Goal: Transaction & Acquisition: Download file/media

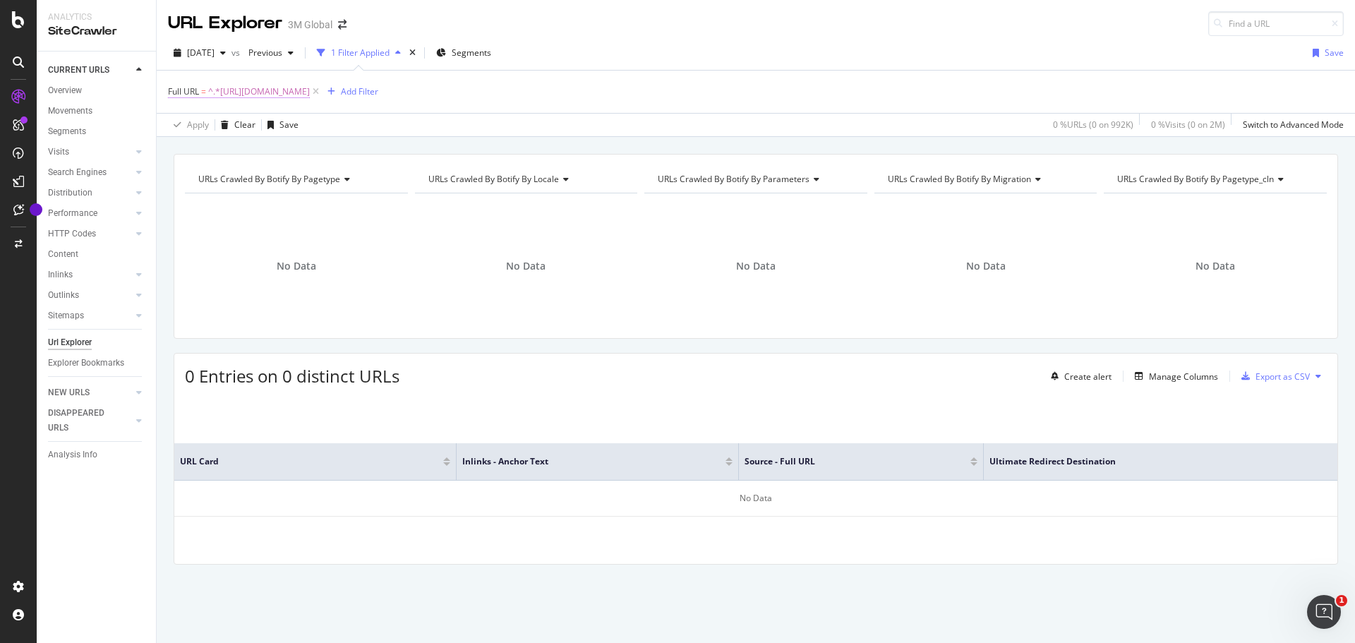
click at [310, 89] on span "^.*[URL][DOMAIN_NAME]" at bounding box center [259, 92] width 102 height 20
click at [254, 151] on input "[URL][DOMAIN_NAME]" at bounding box center [247, 150] width 133 height 23
click at [324, 181] on div "Apply" at bounding box center [324, 180] width 22 height 12
click at [378, 91] on div "Add Filter" at bounding box center [359, 91] width 37 height 12
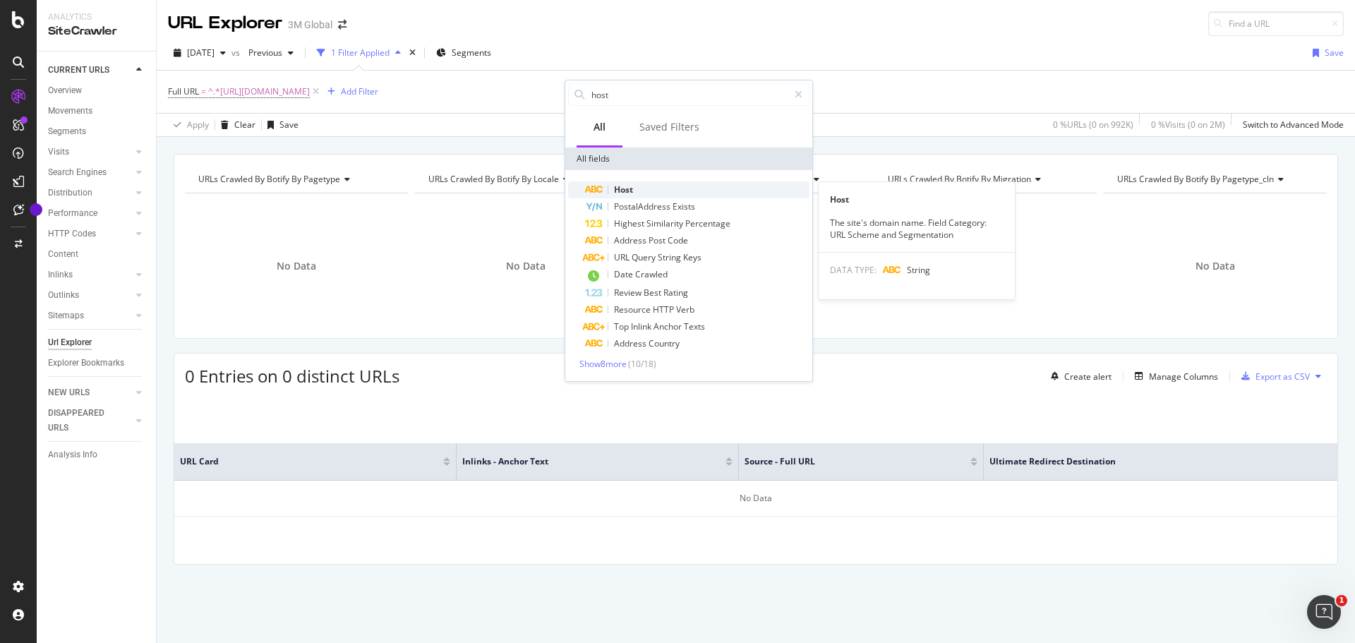
type input "host"
click at [630, 189] on span "Host" at bounding box center [623, 190] width 19 height 12
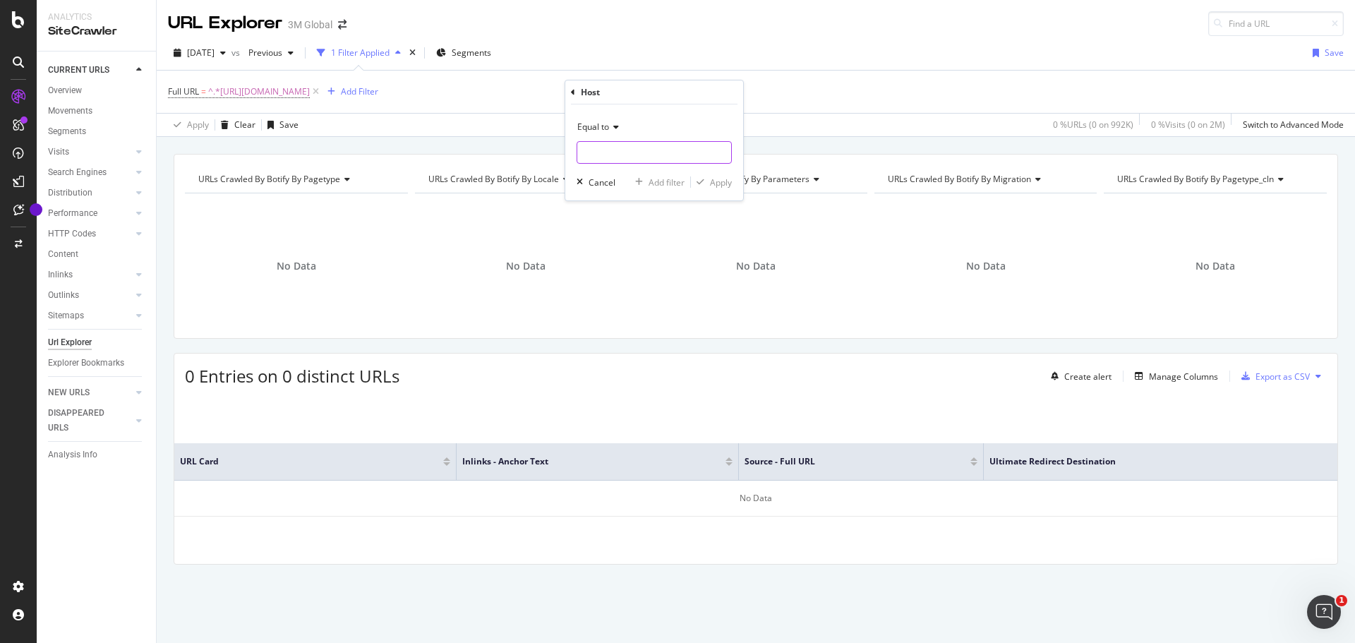
click at [611, 152] on input "text" at bounding box center [654, 152] width 154 height 23
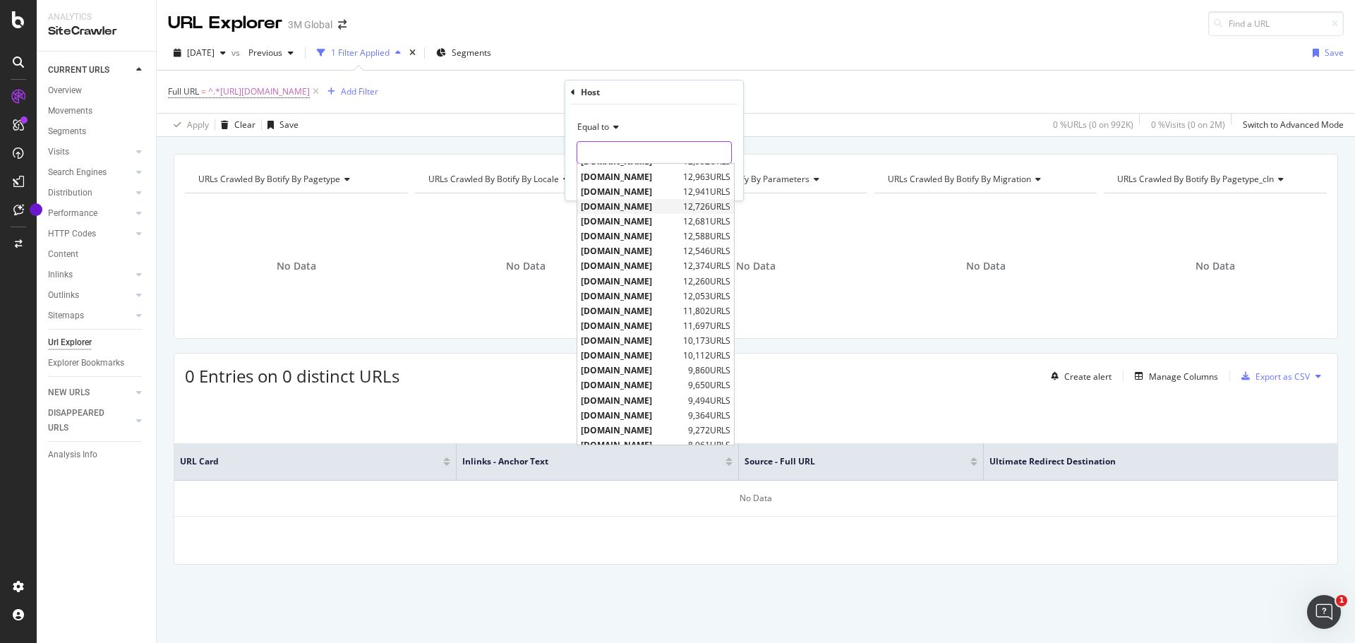
scroll to position [424, 0]
click at [645, 296] on span "[DOMAIN_NAME]" at bounding box center [633, 300] width 104 height 12
type input "[DOMAIN_NAME]"
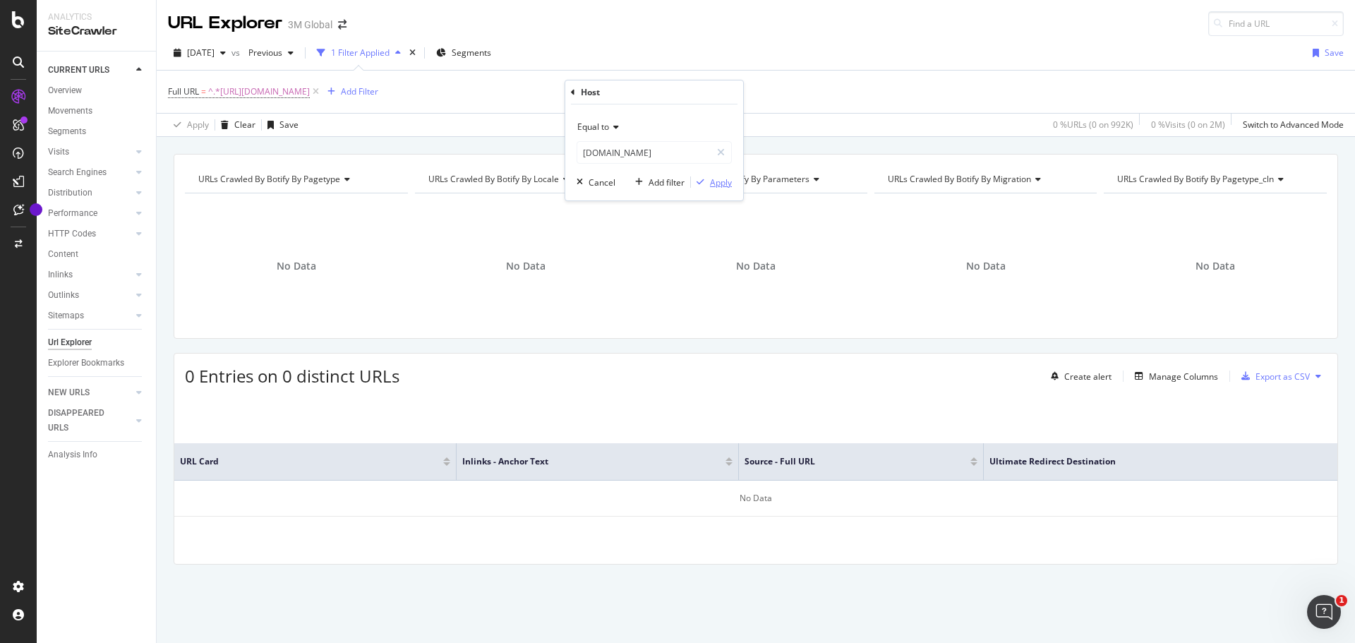
click at [719, 185] on div "Apply" at bounding box center [721, 182] width 22 height 12
drag, startPoint x: 248, startPoint y: 53, endPoint x: 256, endPoint y: 52, distance: 7.1
click at [232, 52] on div "button" at bounding box center [223, 53] width 17 height 8
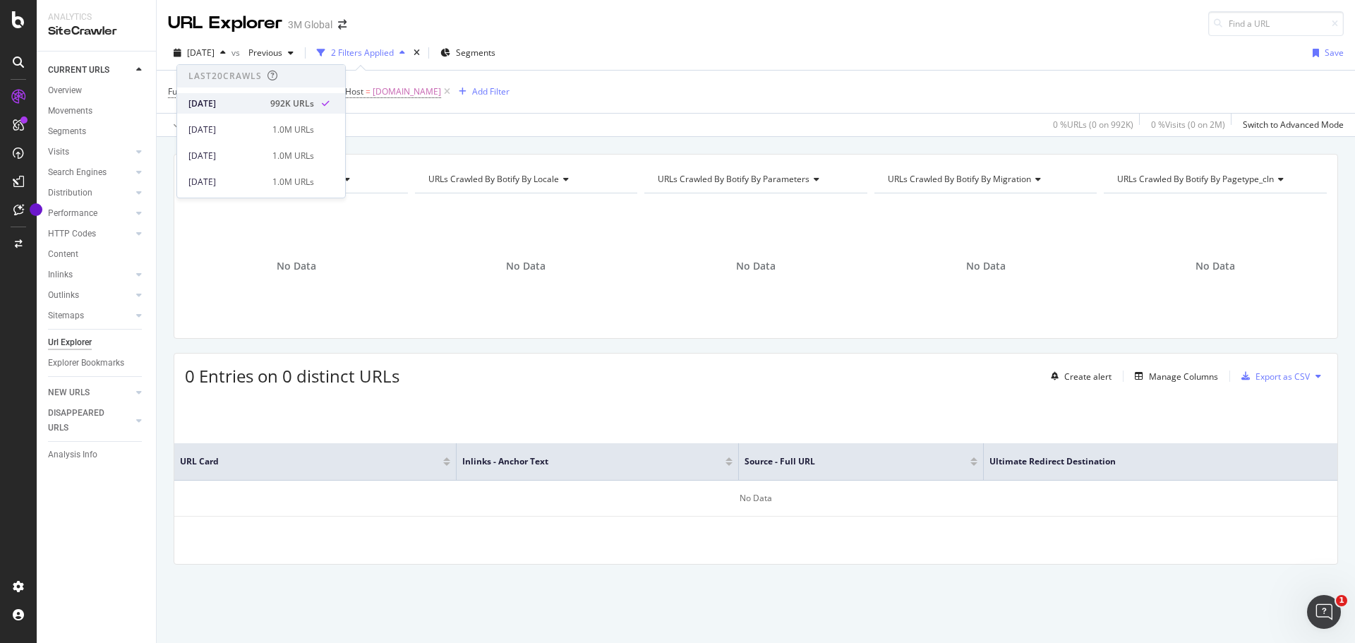
click at [230, 102] on div "[DATE]" at bounding box center [224, 103] width 73 height 13
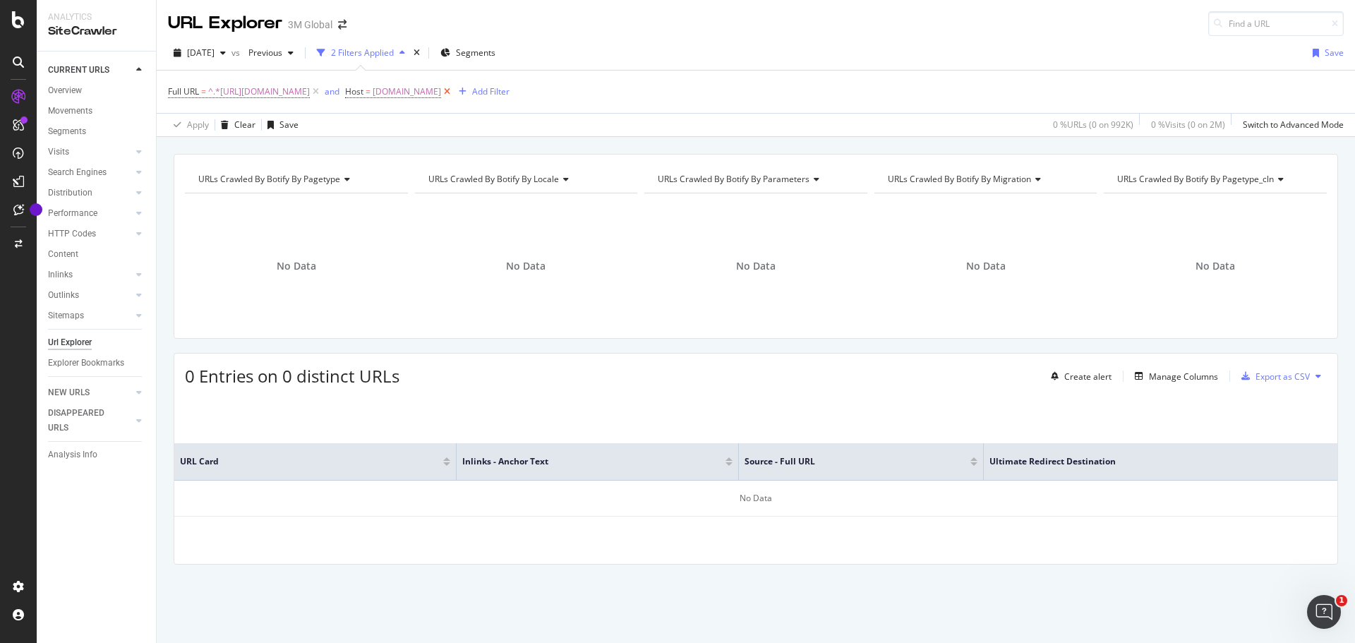
click at [453, 90] on icon at bounding box center [447, 92] width 12 height 14
click at [626, 39] on div "[DATE] vs Previous 1 Filter Applied Segments Save Full URL = ^.*[URL][DOMAIN_NA…" at bounding box center [756, 86] width 1199 height 101
click at [310, 88] on span "^.*[URL][DOMAIN_NAME]" at bounding box center [259, 92] width 102 height 20
click at [272, 145] on input "[URL][DOMAIN_NAME]" at bounding box center [247, 150] width 133 height 23
paste input "[URL][DOMAIN_NAME]"
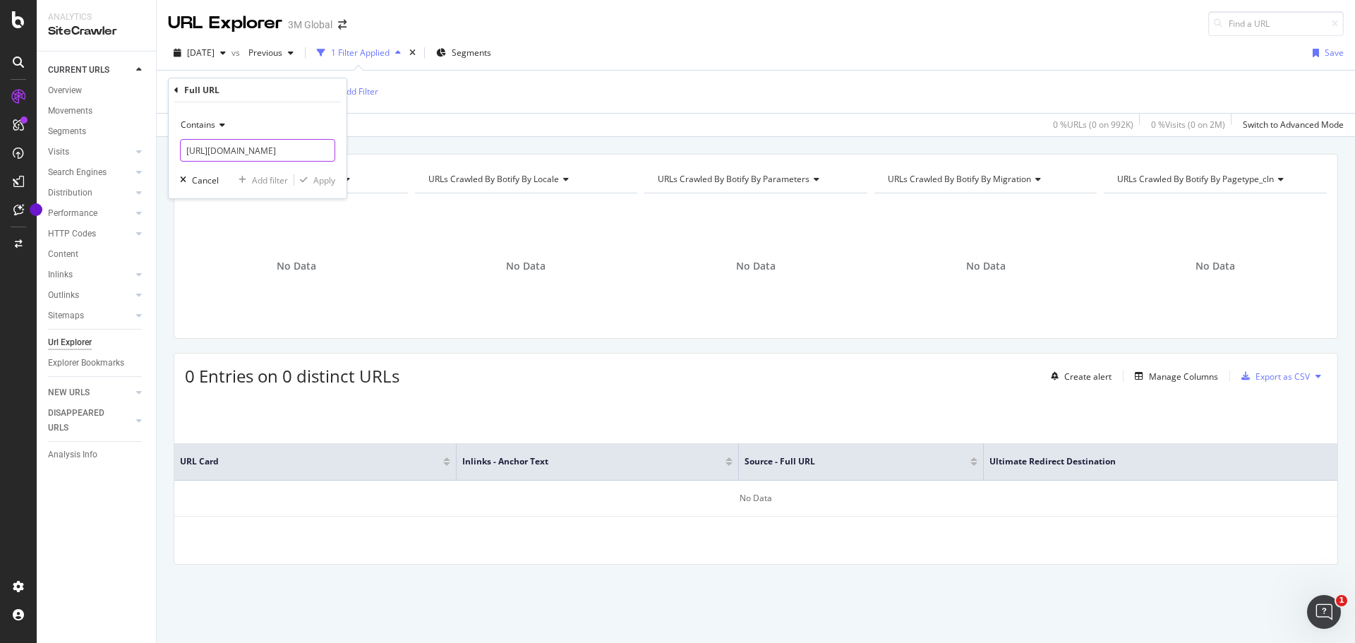
scroll to position [0, 80]
type input "[URL][DOMAIN_NAME]"
click at [206, 126] on span "Contains" at bounding box center [198, 125] width 35 height 12
click at [200, 153] on span "Equal to" at bounding box center [203, 154] width 32 height 12
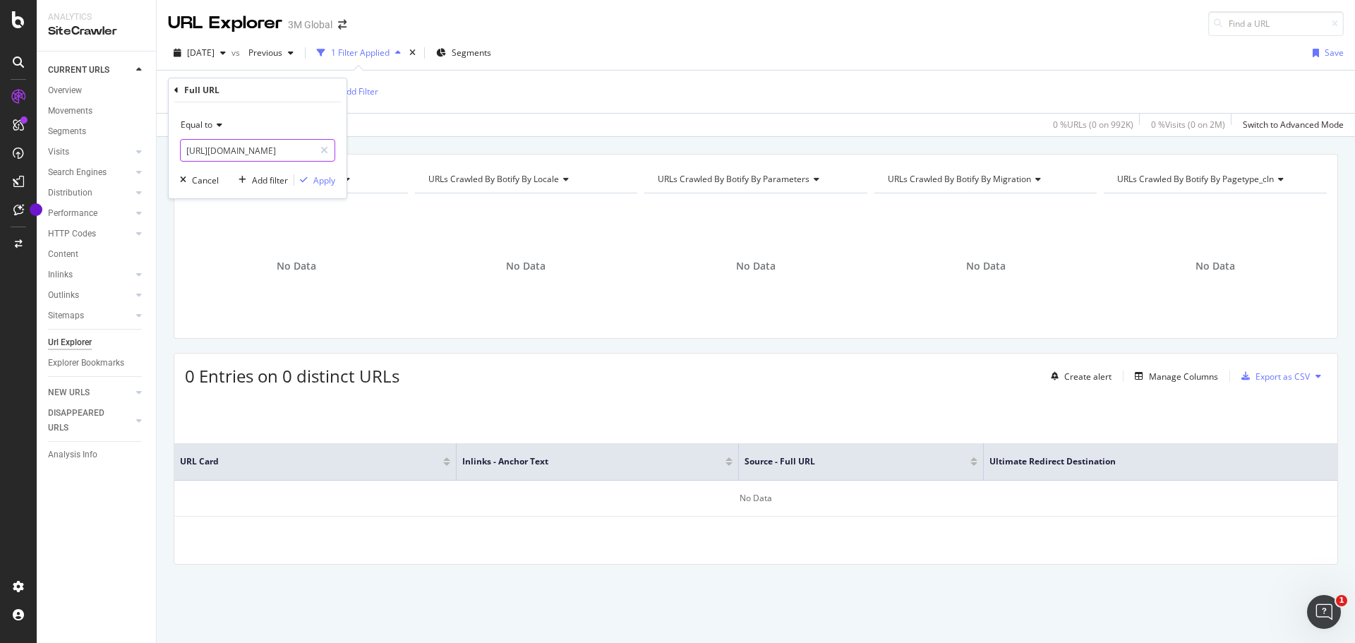
click at [222, 145] on input "[URL][DOMAIN_NAME]" at bounding box center [247, 150] width 133 height 23
click at [325, 181] on div "Apply" at bounding box center [324, 180] width 22 height 12
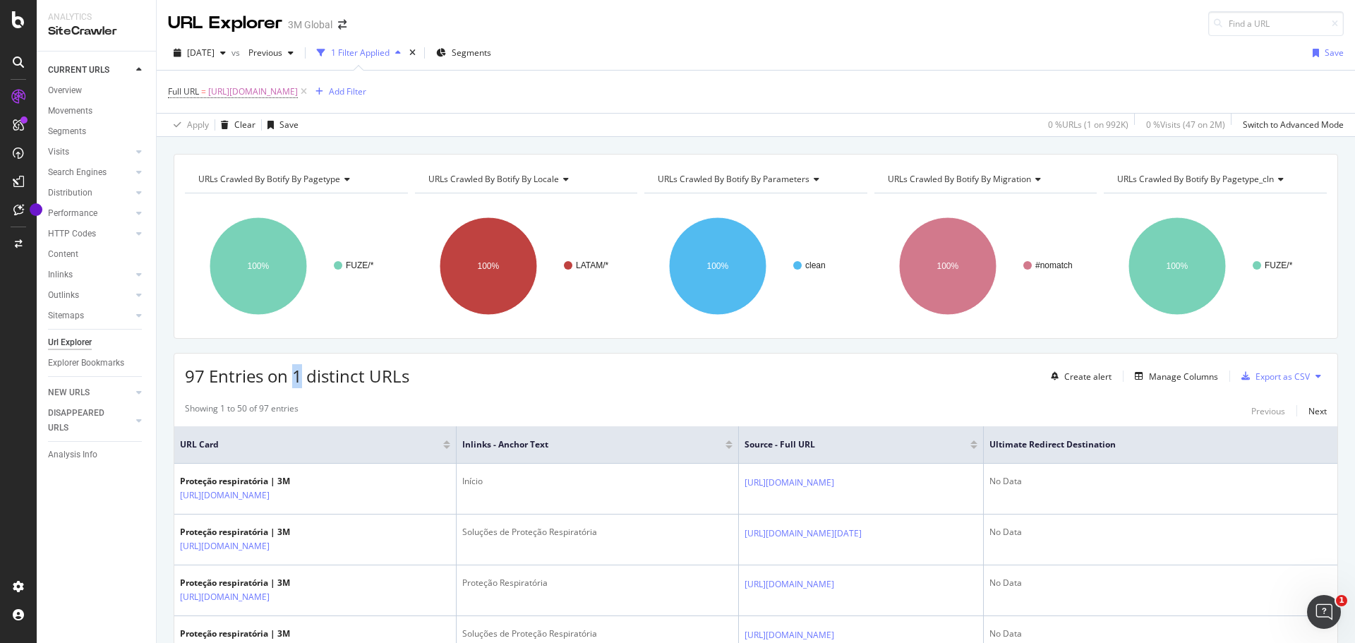
click at [300, 378] on span "97 Entries on 1 distinct URLs" at bounding box center [297, 375] width 224 height 23
click at [256, 92] on span "[URL][DOMAIN_NAME]" at bounding box center [253, 92] width 90 height 20
click at [242, 145] on input "[URL][DOMAIN_NAME]" at bounding box center [247, 150] width 133 height 23
paste input "[URL][DOMAIN_NAME]"
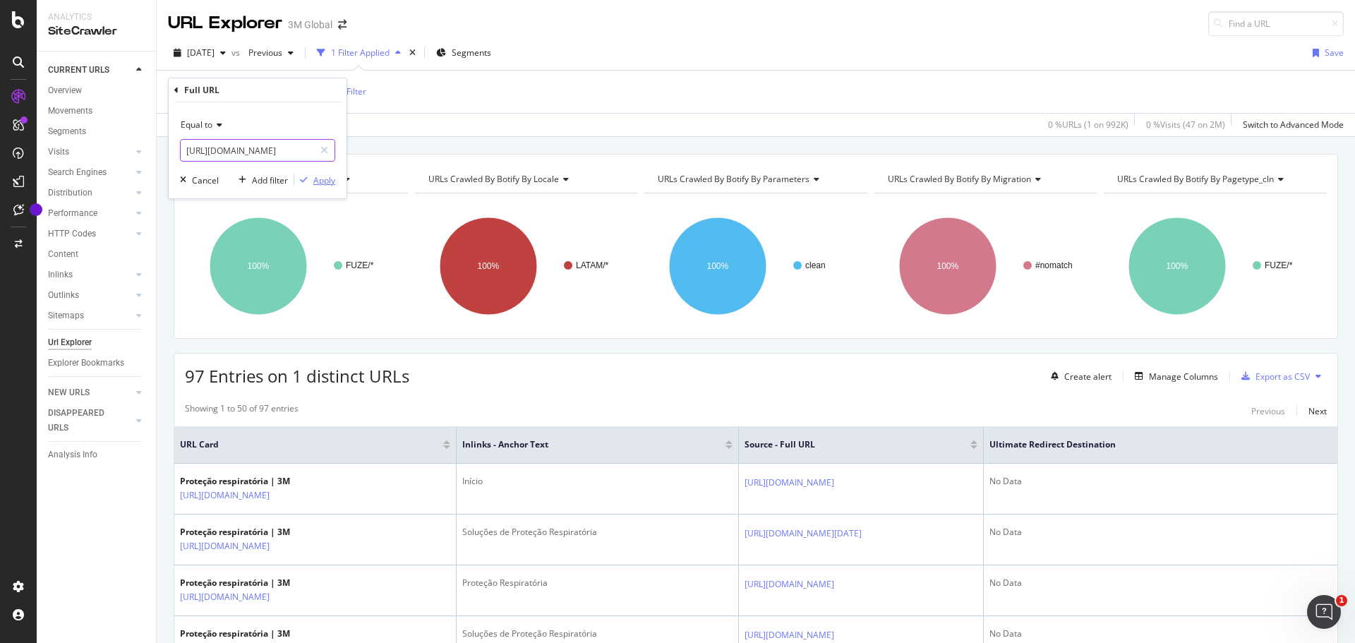
type input "[URL][DOMAIN_NAME]"
click at [319, 179] on div "Apply" at bounding box center [324, 180] width 22 height 12
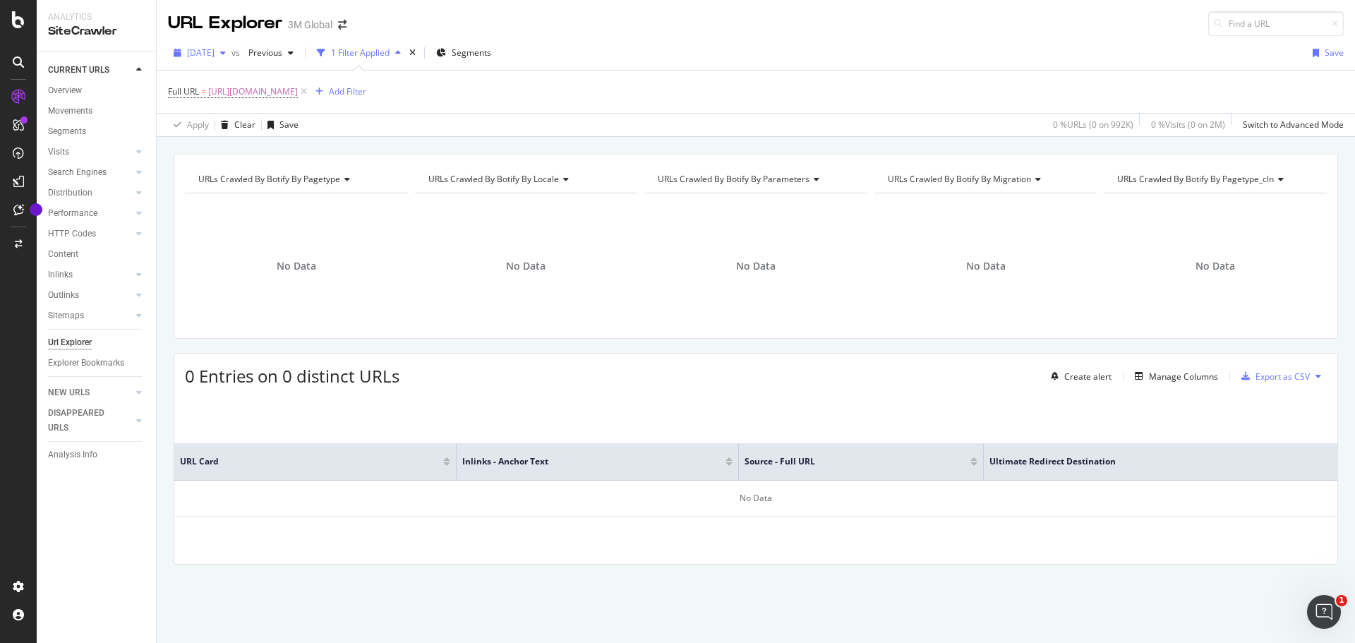
click at [226, 54] on icon "button" at bounding box center [223, 53] width 6 height 8
click at [232, 124] on div "[DATE]" at bounding box center [226, 130] width 76 height 13
click at [215, 52] on span "[DATE]" at bounding box center [201, 53] width 28 height 12
click at [227, 148] on div "[DATE]" at bounding box center [226, 145] width 76 height 13
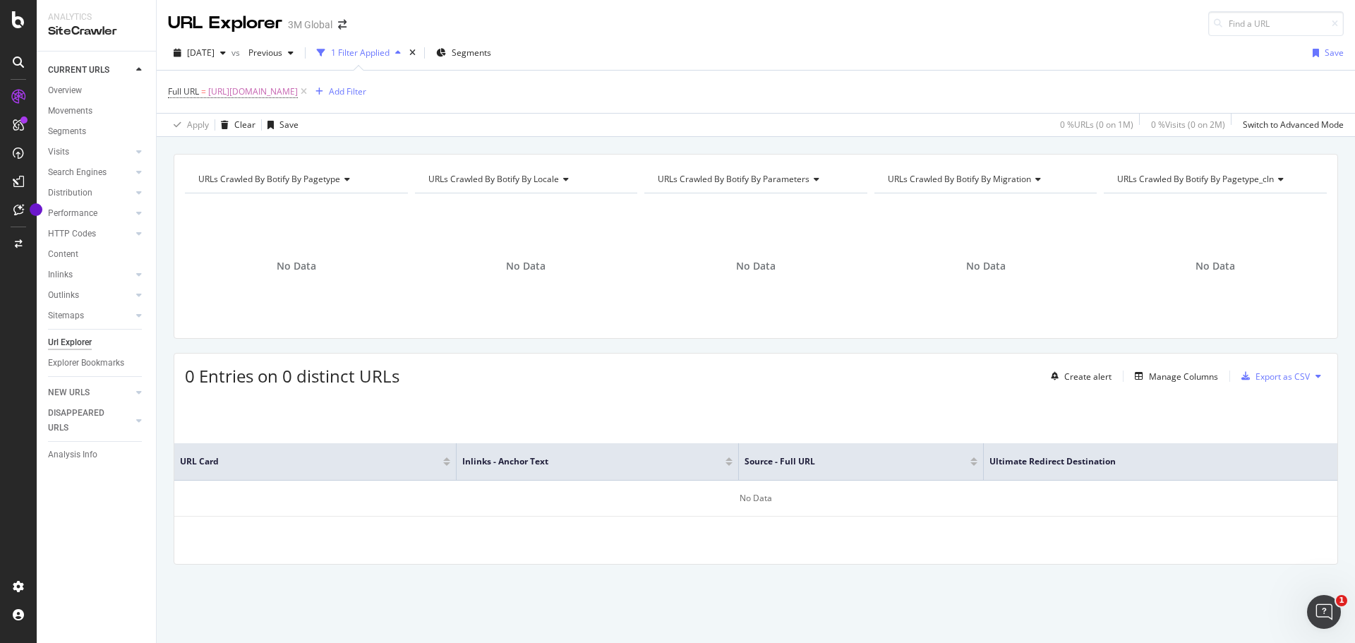
click at [691, 25] on div "URL Explorer 3M Global" at bounding box center [756, 18] width 1199 height 36
click at [284, 92] on span "[URL][DOMAIN_NAME]" at bounding box center [253, 92] width 90 height 20
click at [216, 152] on input "[URL][DOMAIN_NAME]" at bounding box center [247, 150] width 133 height 23
drag, startPoint x: 215, startPoint y: 152, endPoint x: 164, endPoint y: 146, distance: 51.1
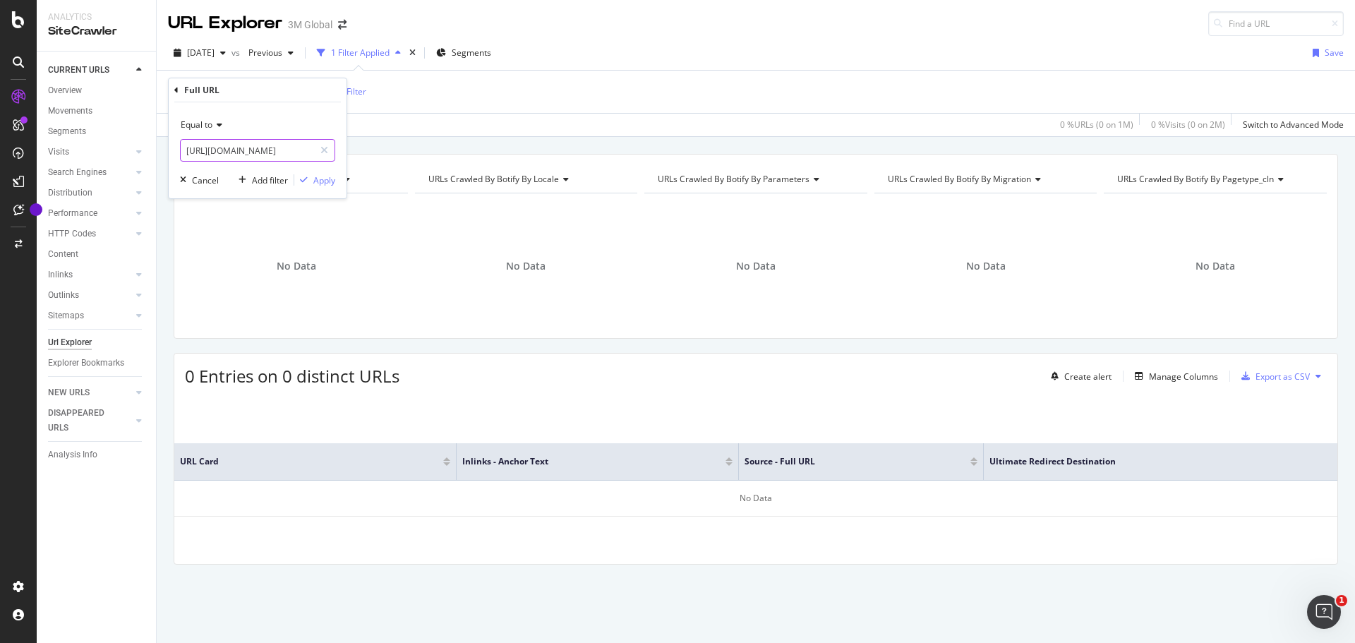
click at [164, 146] on body "Analytics SiteCrawler CURRENT URLS Overview Movements Segments Visits Analysis …" at bounding box center [677, 321] width 1355 height 643
type input "[DOMAIN_NAME][URL]"
click at [320, 181] on div "Apply" at bounding box center [324, 180] width 22 height 12
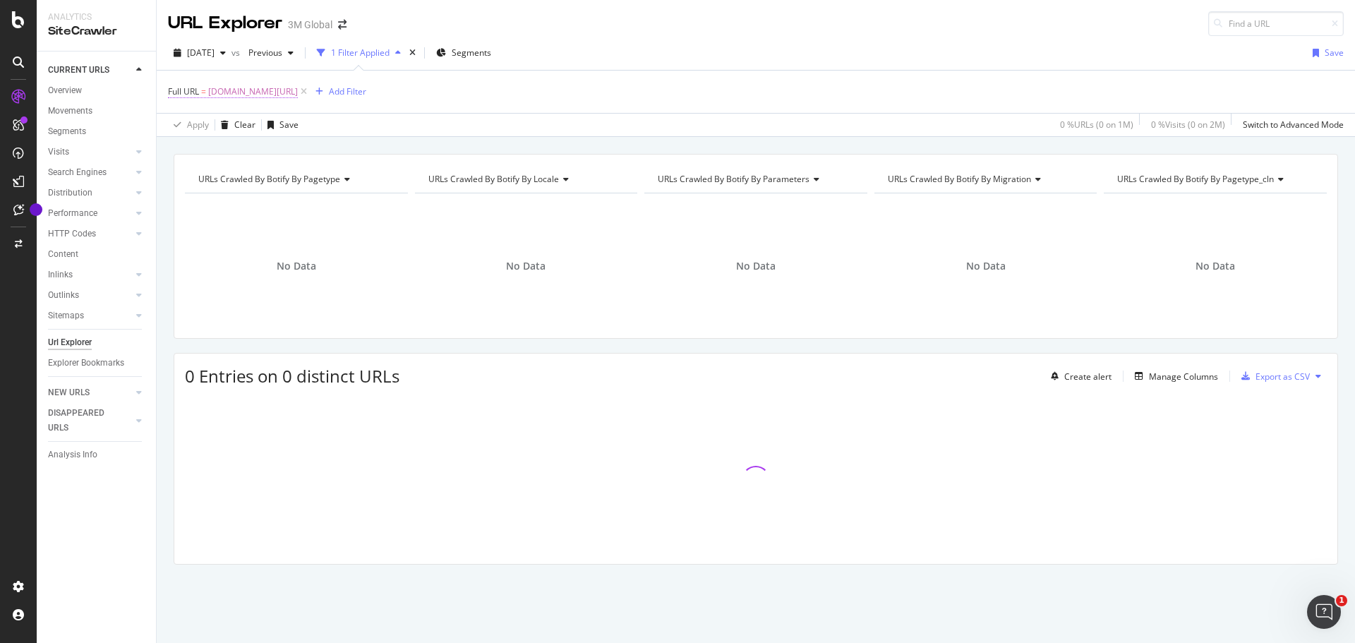
click at [298, 93] on span "[DOMAIN_NAME][URL]" at bounding box center [253, 92] width 90 height 20
click at [218, 125] on icon at bounding box center [217, 125] width 10 height 8
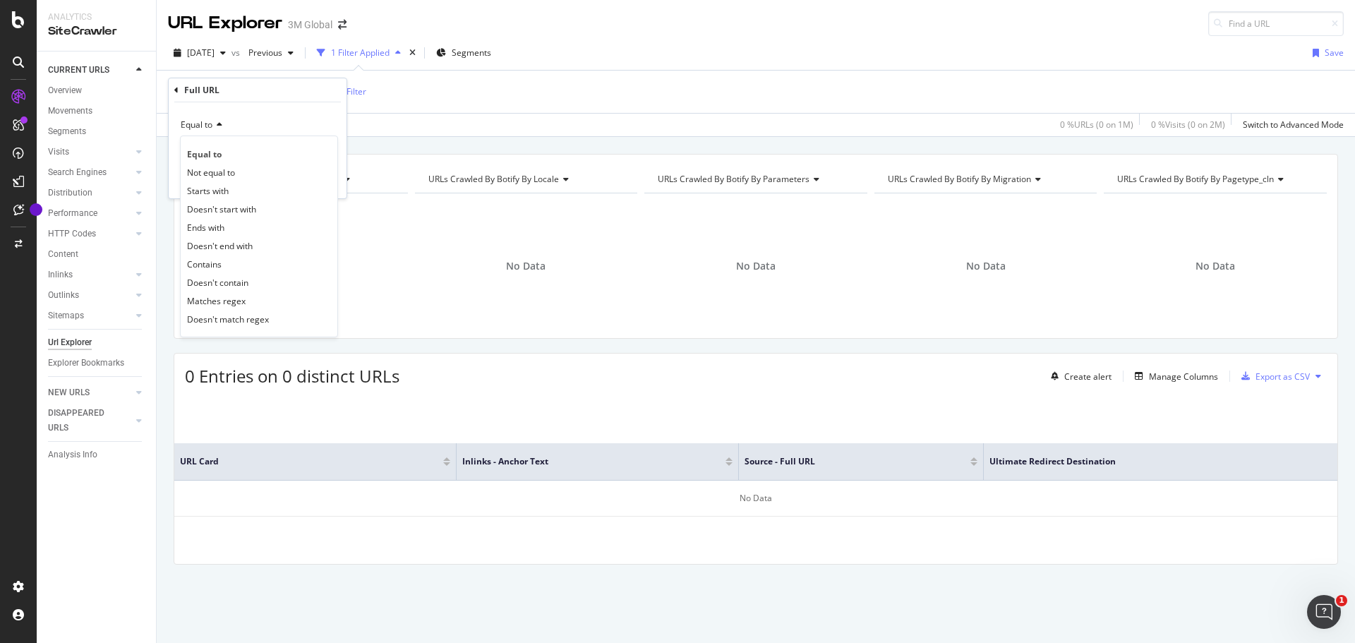
click at [227, 265] on div "Contains" at bounding box center [259, 264] width 151 height 18
click at [320, 183] on div "Apply" at bounding box center [324, 180] width 22 height 12
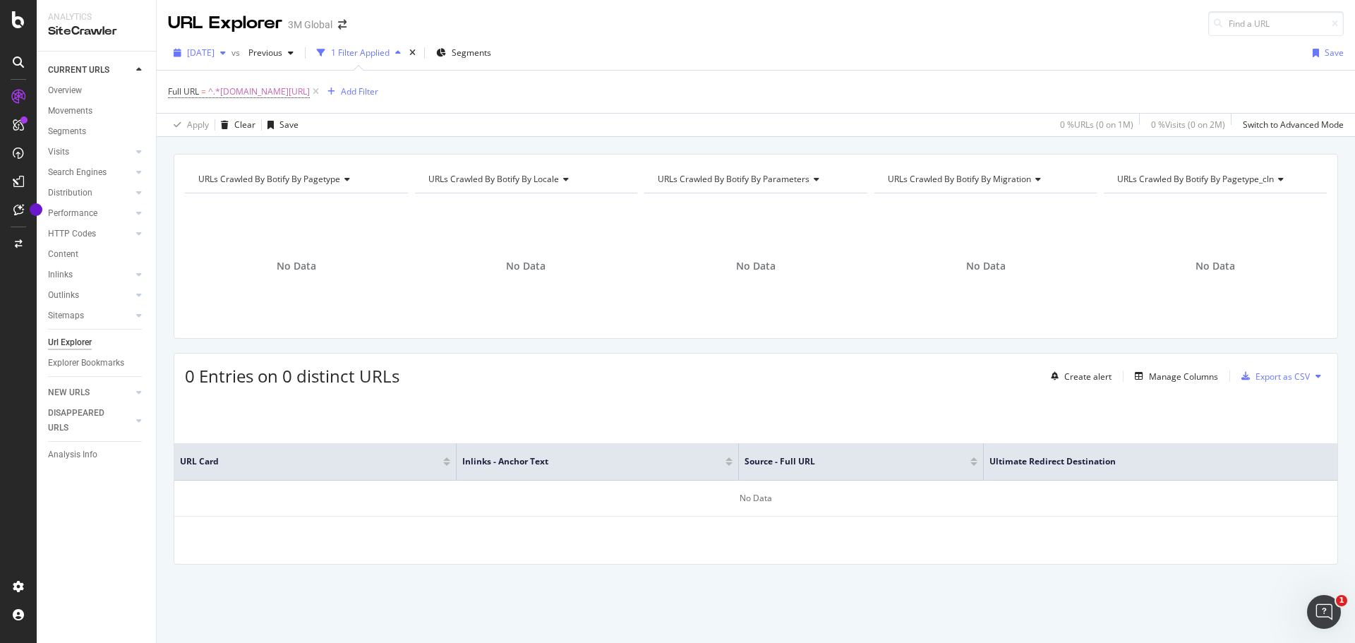
click at [215, 52] on span "[DATE]" at bounding box center [201, 53] width 28 height 12
click at [229, 125] on div "[DATE]" at bounding box center [226, 130] width 76 height 13
click at [588, 39] on div "[DATE] vs [DATE] 1 Filter Applied Segments Save Full URL = ^.*[DOMAIN_NAME][URL…" at bounding box center [756, 86] width 1199 height 101
click at [276, 87] on span "^.*[DOMAIN_NAME][URL]" at bounding box center [259, 92] width 102 height 20
click at [245, 155] on input "[DOMAIN_NAME][URL]" at bounding box center [247, 150] width 133 height 23
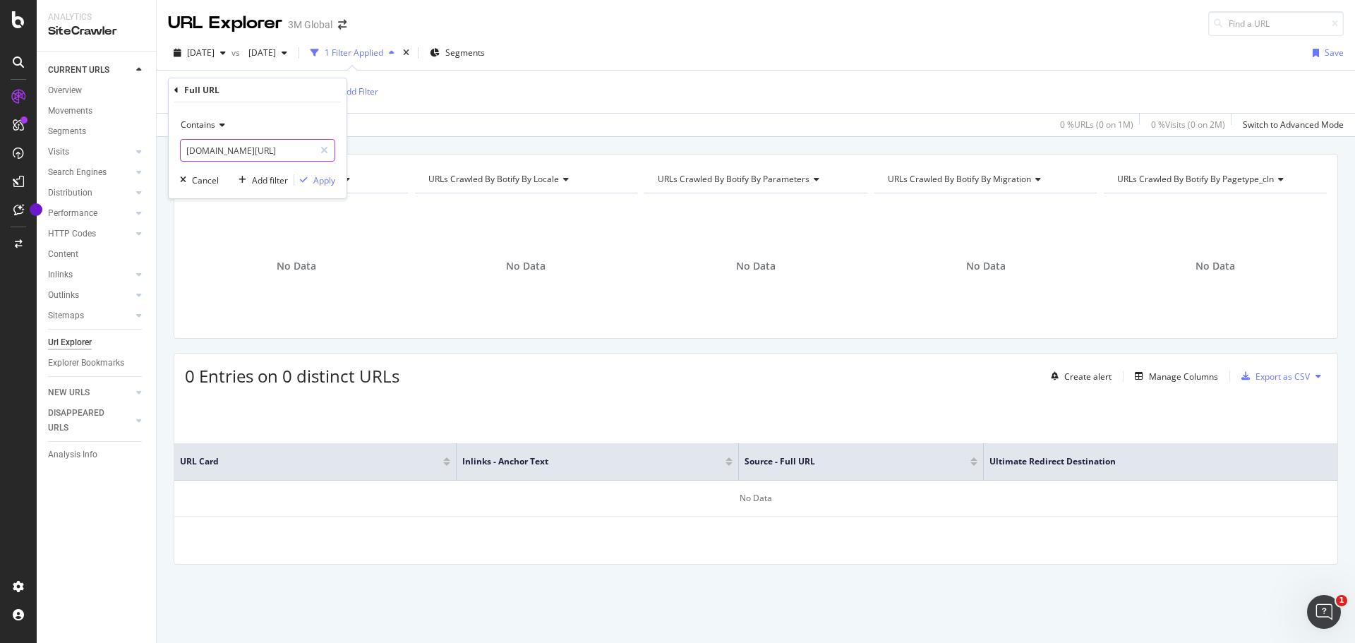
paste input "[URL][DOMAIN_NAME]"
type input "[URL][DOMAIN_NAME]"
click at [320, 181] on div "Apply" at bounding box center [324, 180] width 22 height 12
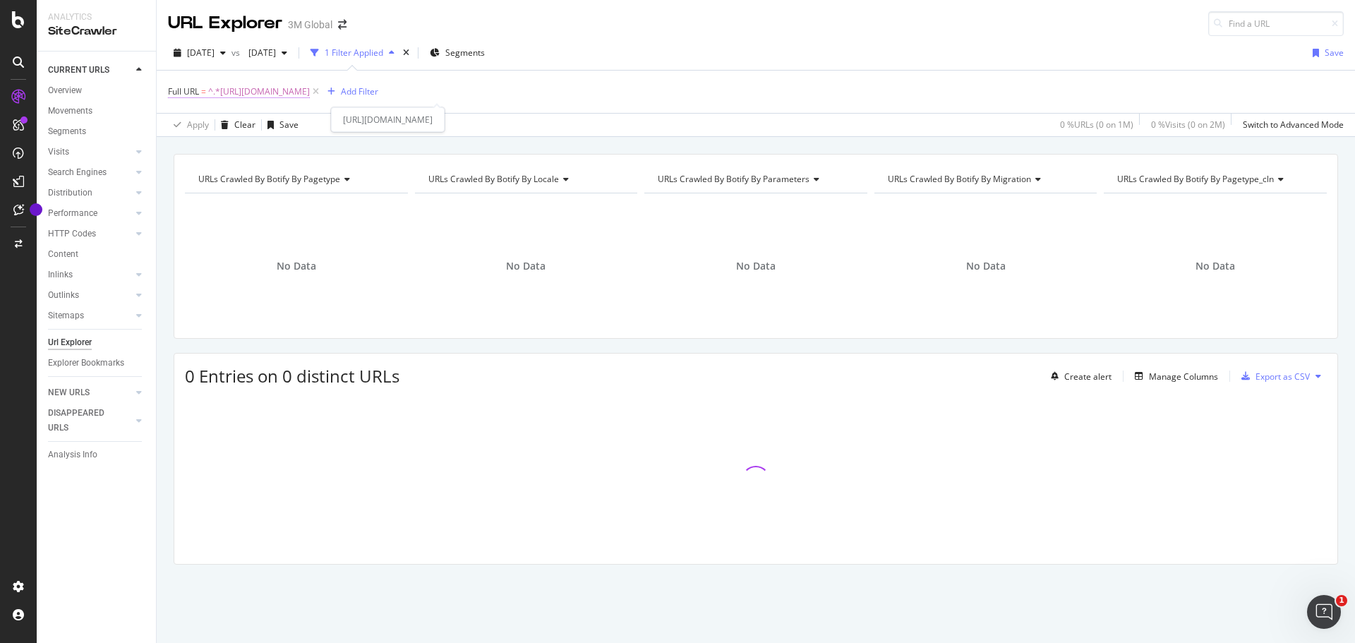
click at [310, 92] on span "^.*[URL][DOMAIN_NAME]" at bounding box center [259, 92] width 102 height 20
click at [220, 129] on icon at bounding box center [220, 125] width 10 height 8
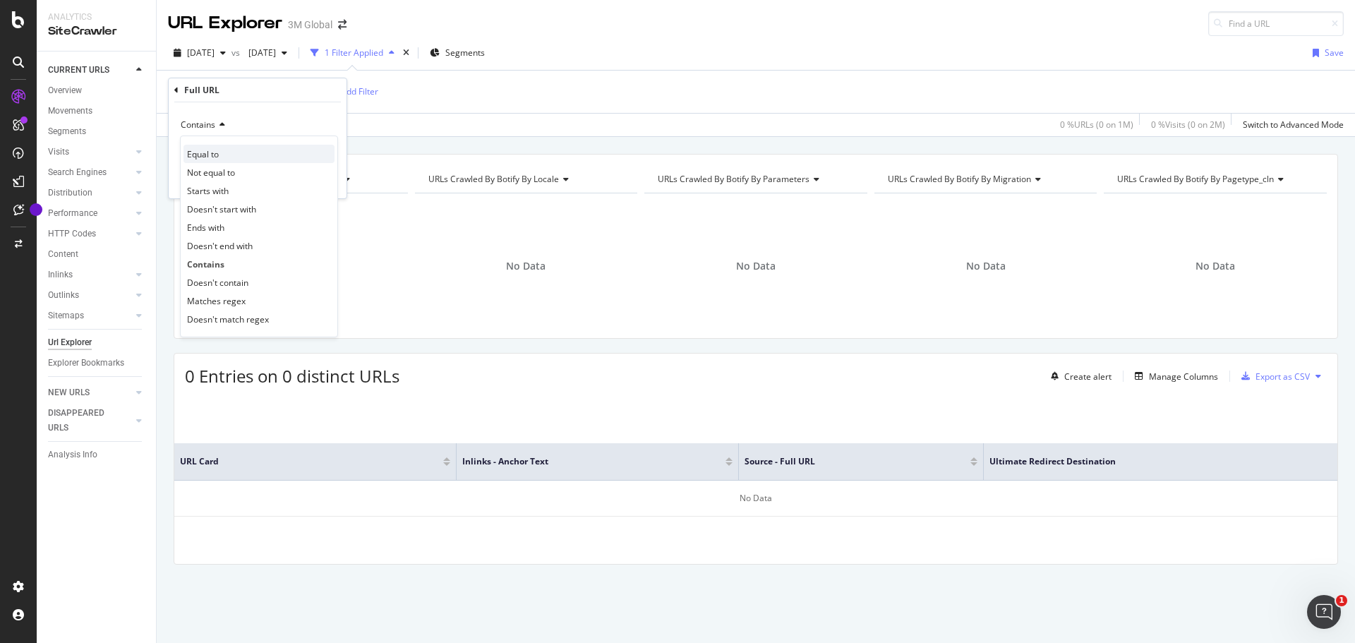
click at [225, 152] on div "Equal to" at bounding box center [259, 154] width 151 height 18
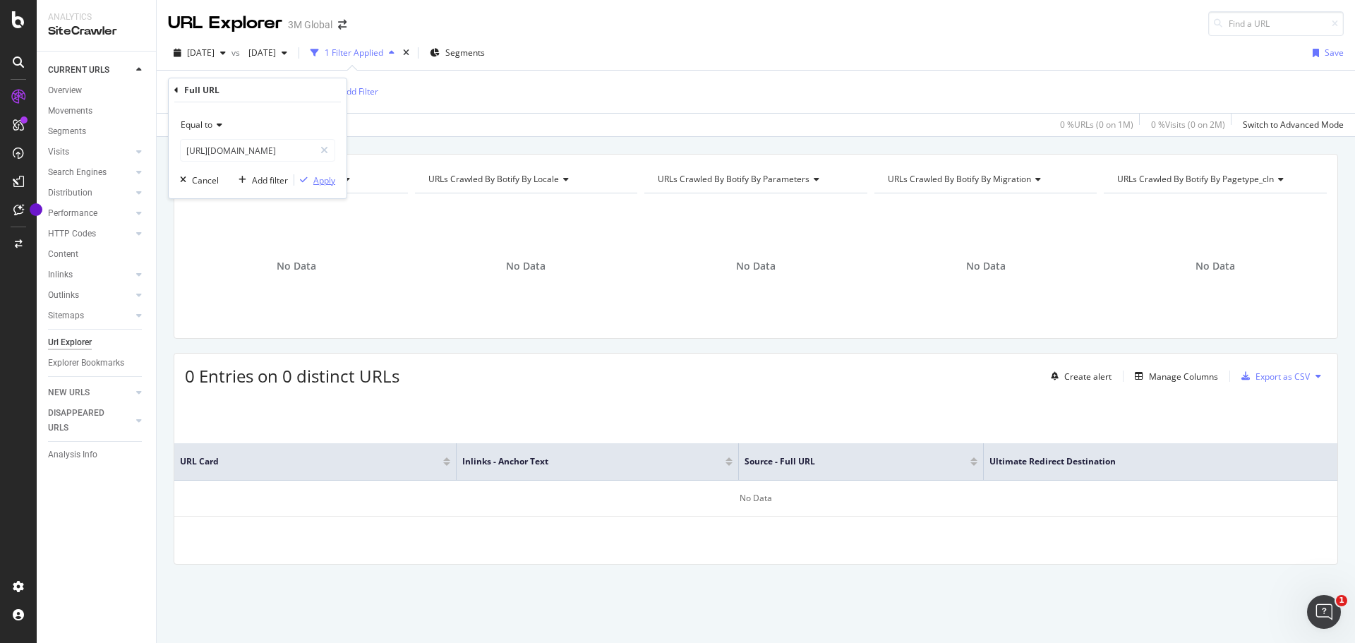
click at [324, 181] on div "Apply" at bounding box center [324, 180] width 22 height 12
click at [705, 30] on div "URL Explorer 3M Global" at bounding box center [756, 18] width 1199 height 36
click at [652, 36] on div "[DATE] vs [DATE] 1 Filter Applied Segments Save Full URL = [URL][DOMAIN_NAME] A…" at bounding box center [756, 86] width 1199 height 101
click at [298, 91] on span "[URL][DOMAIN_NAME]" at bounding box center [253, 92] width 90 height 20
click at [241, 154] on input "[URL][DOMAIN_NAME]" at bounding box center [247, 150] width 133 height 23
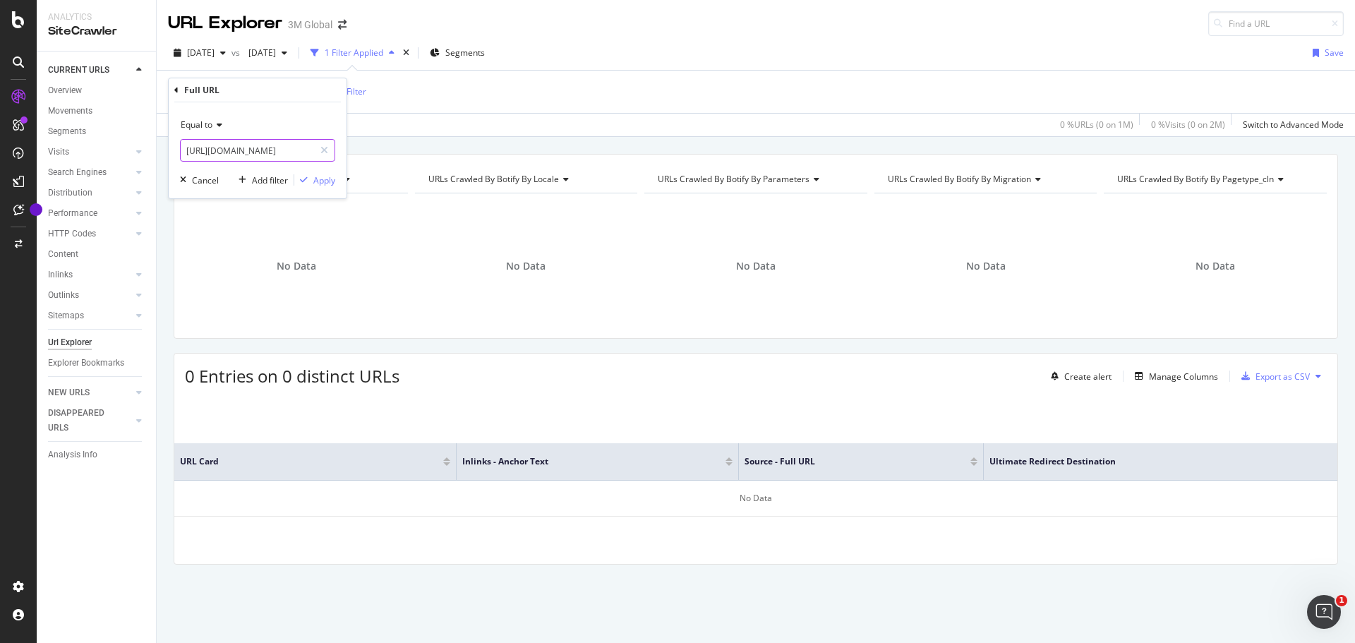
paste input "funilaria-e-pintura/aplicacoes/eficiencia-em-pintura/"
type input "[URL][DOMAIN_NAME]"
click at [320, 178] on div "Apply" at bounding box center [324, 180] width 22 height 12
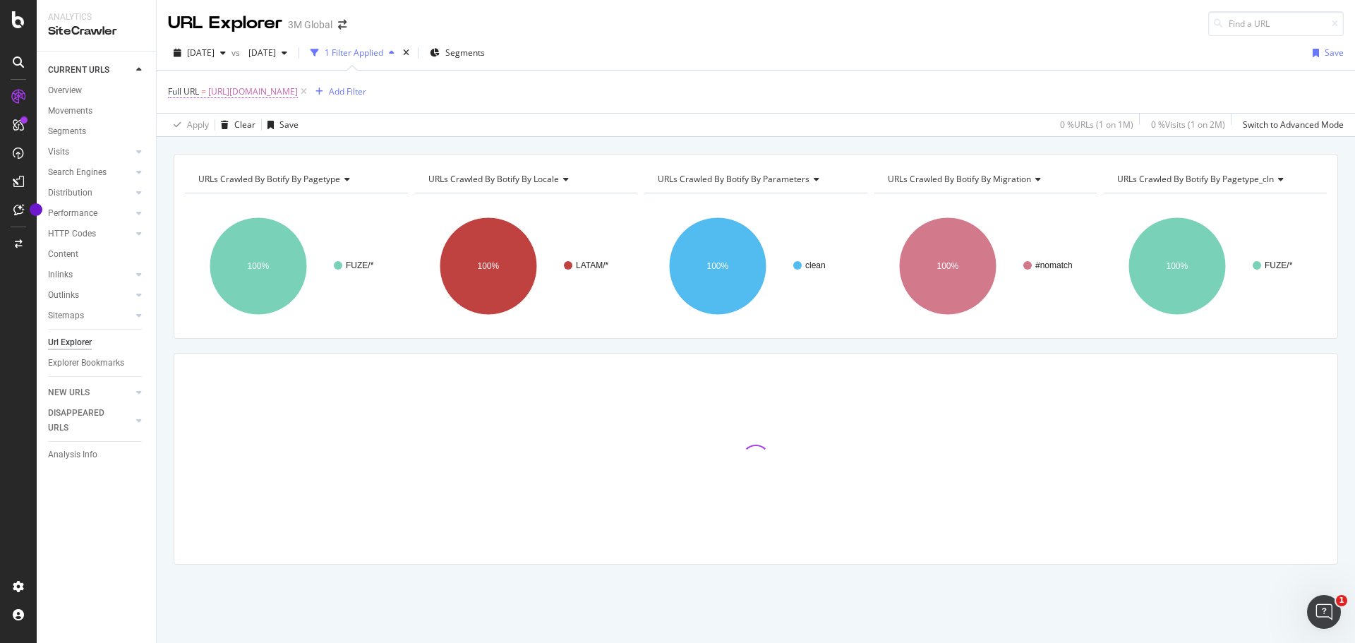
click at [298, 88] on span "[URL][DOMAIN_NAME]" at bounding box center [253, 92] width 90 height 20
click at [224, 149] on input "[URL][DOMAIN_NAME]" at bounding box center [247, 150] width 133 height 23
click at [225, 149] on input "[URL][DOMAIN_NAME]" at bounding box center [247, 150] width 133 height 23
click at [224, 149] on input "[URL][DOMAIN_NAME]" at bounding box center [247, 150] width 133 height 23
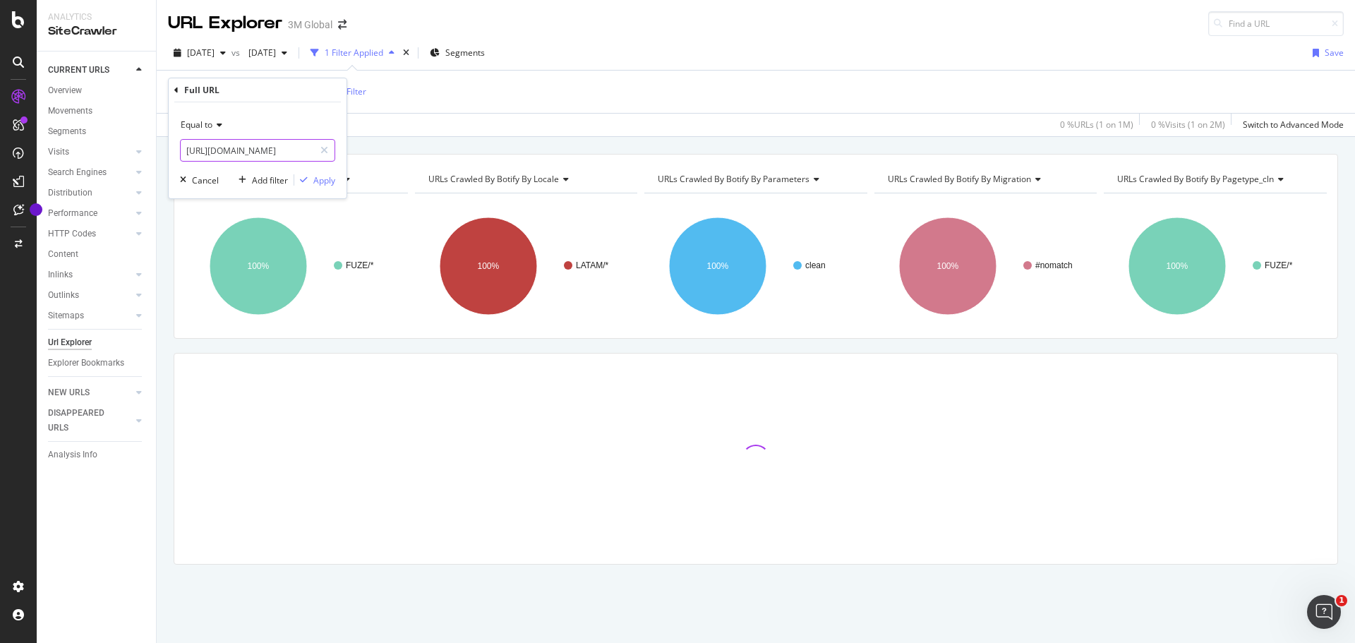
paste input "[DOMAIN_NAME][URL]"
type input "[URL][DOMAIN_NAME]"
click at [318, 179] on div "Apply" at bounding box center [324, 180] width 22 height 12
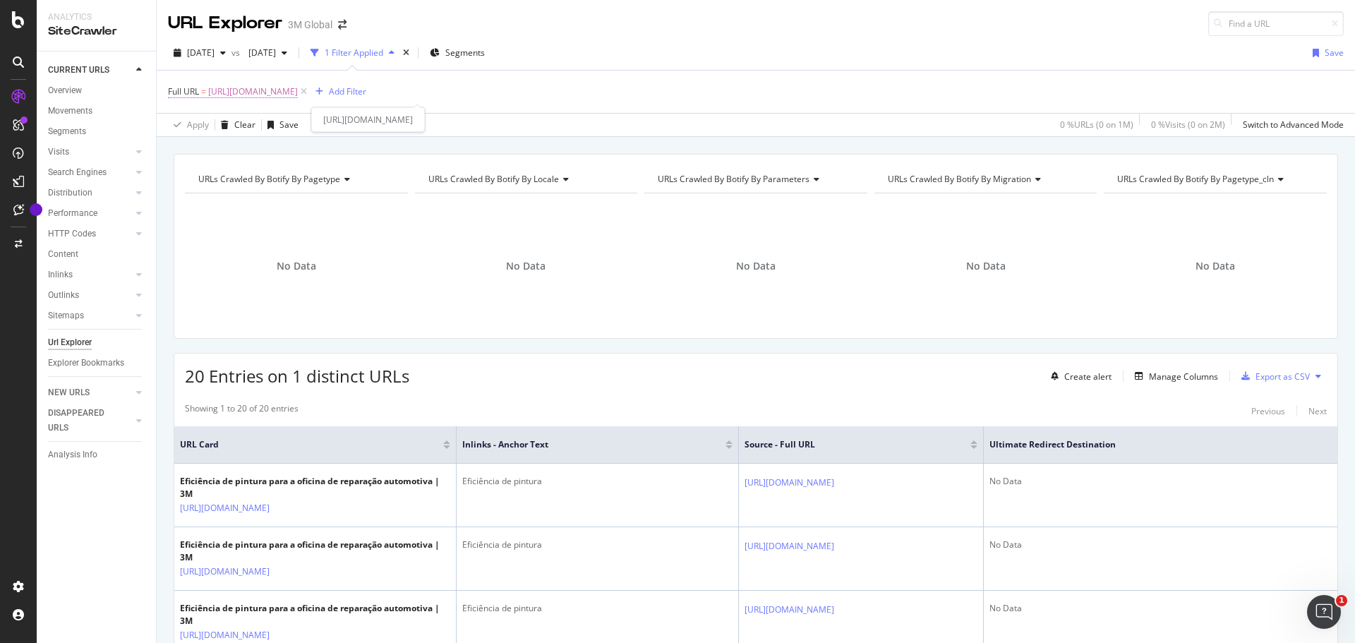
click at [246, 90] on span "[URL][DOMAIN_NAME]" at bounding box center [253, 92] width 90 height 20
click at [322, 178] on div "Apply" at bounding box center [324, 180] width 22 height 12
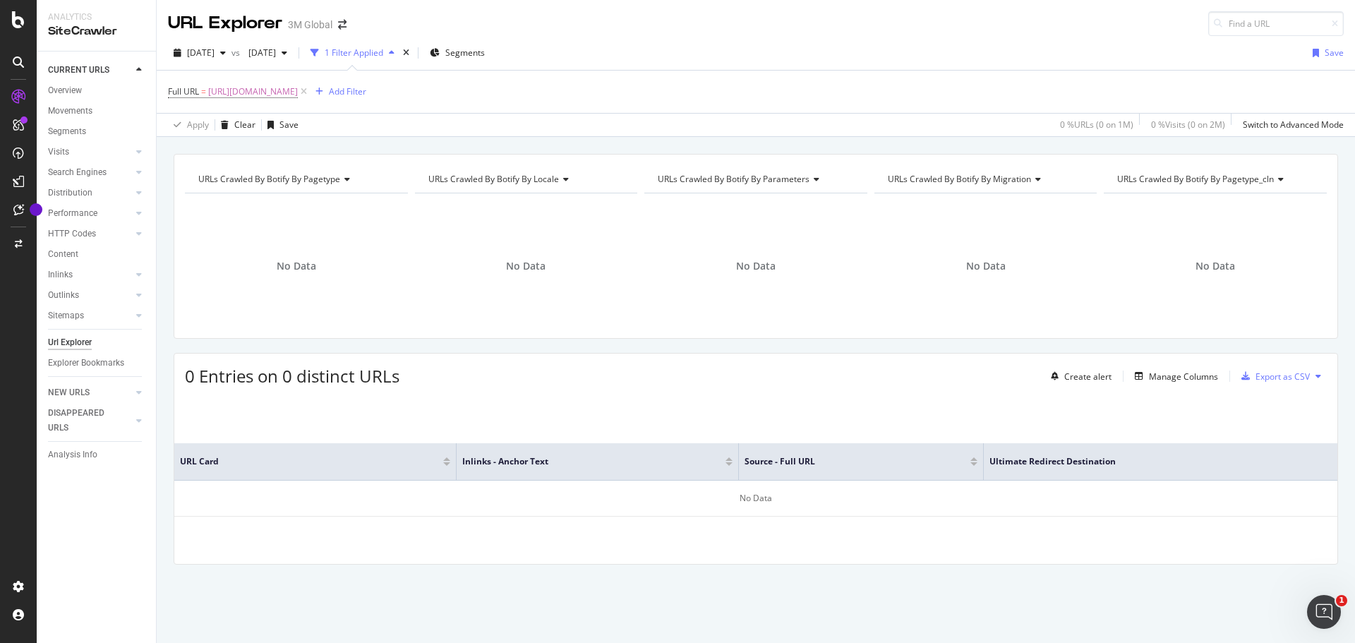
click at [843, 38] on div "[DATE] vs [DATE] 1 Filter Applied Segments Save Full URL = [URL][DOMAIN_NAME] A…" at bounding box center [756, 86] width 1199 height 101
click at [259, 91] on span "[URL][DOMAIN_NAME]" at bounding box center [253, 92] width 90 height 20
click at [198, 123] on span "Equal to" at bounding box center [197, 125] width 32 height 12
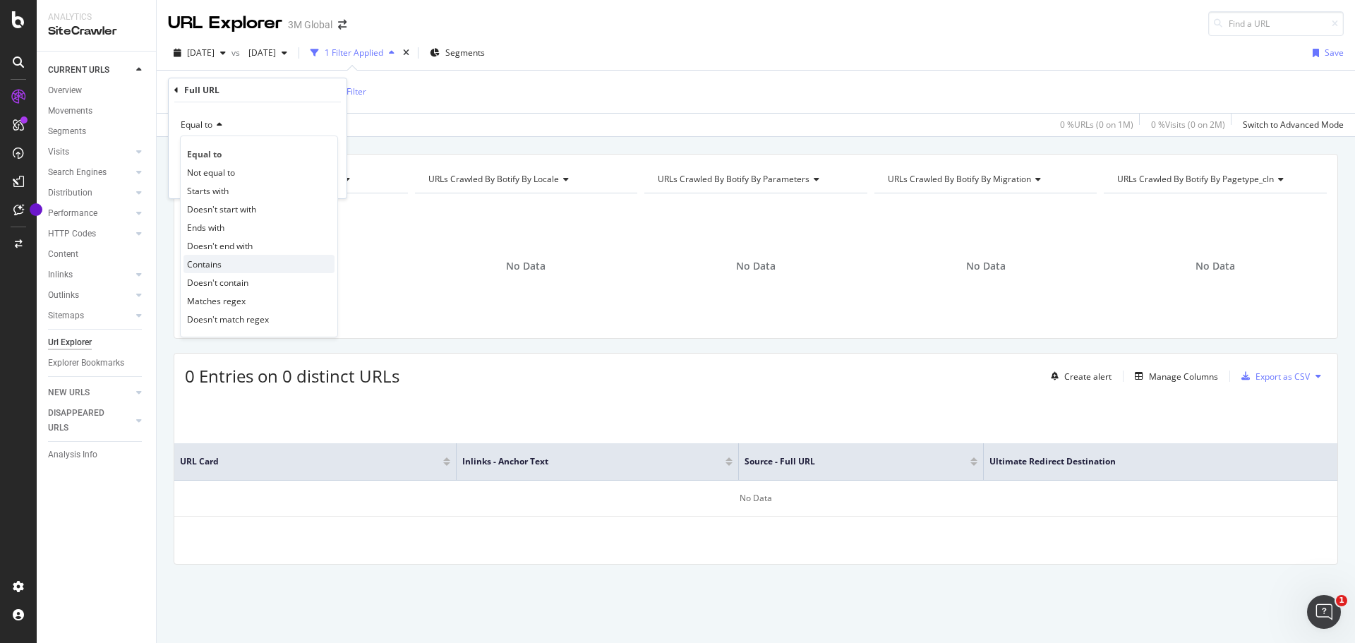
click at [196, 263] on span "Contains" at bounding box center [204, 264] width 35 height 12
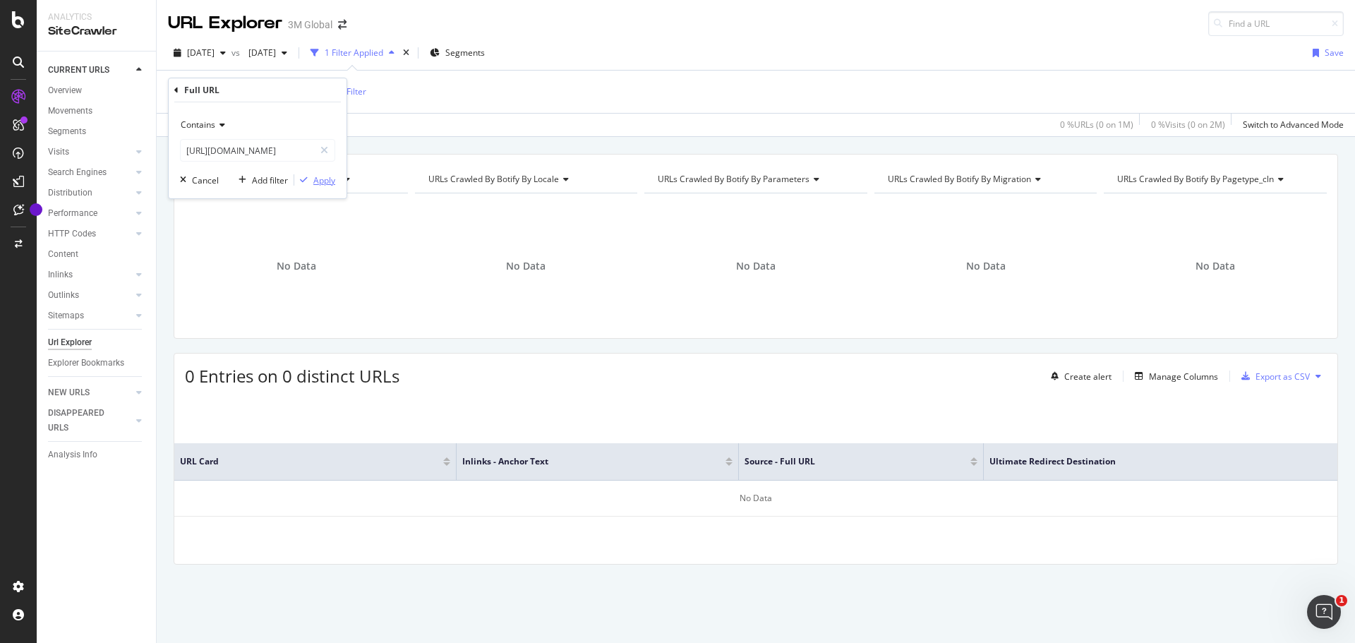
click at [326, 183] on div "Apply" at bounding box center [324, 180] width 22 height 12
click at [86, 234] on div "DataExports" at bounding box center [79, 241] width 55 height 14
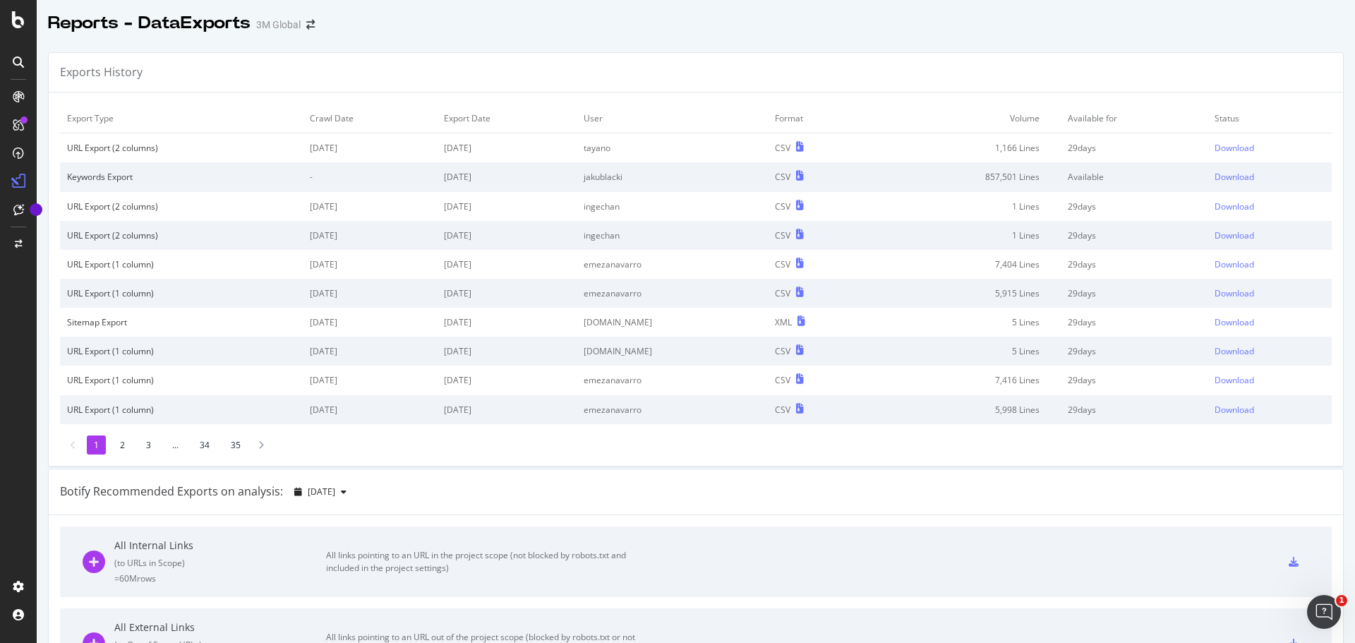
click at [630, 264] on td "emezanavarro" at bounding box center [672, 264] width 191 height 29
click at [1003, 262] on td "7,404 Lines" at bounding box center [965, 264] width 191 height 29
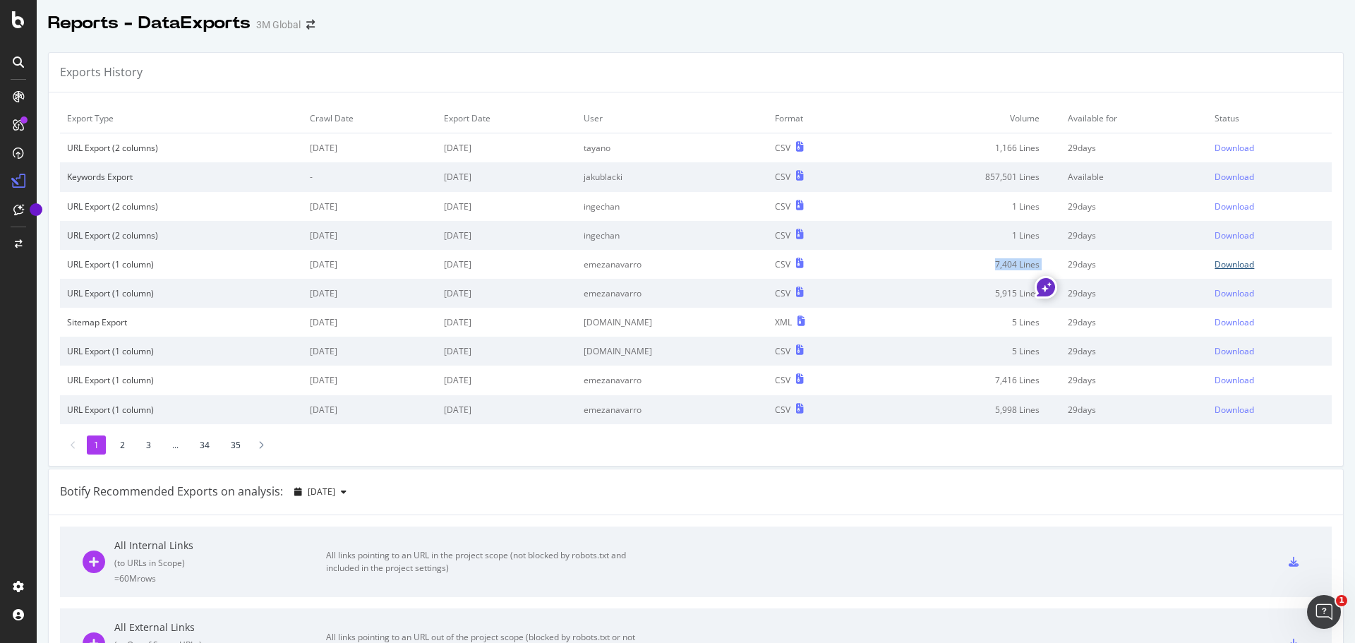
click at [1215, 263] on div "Download" at bounding box center [1235, 264] width 40 height 12
